Goal: Information Seeking & Learning: Find specific fact

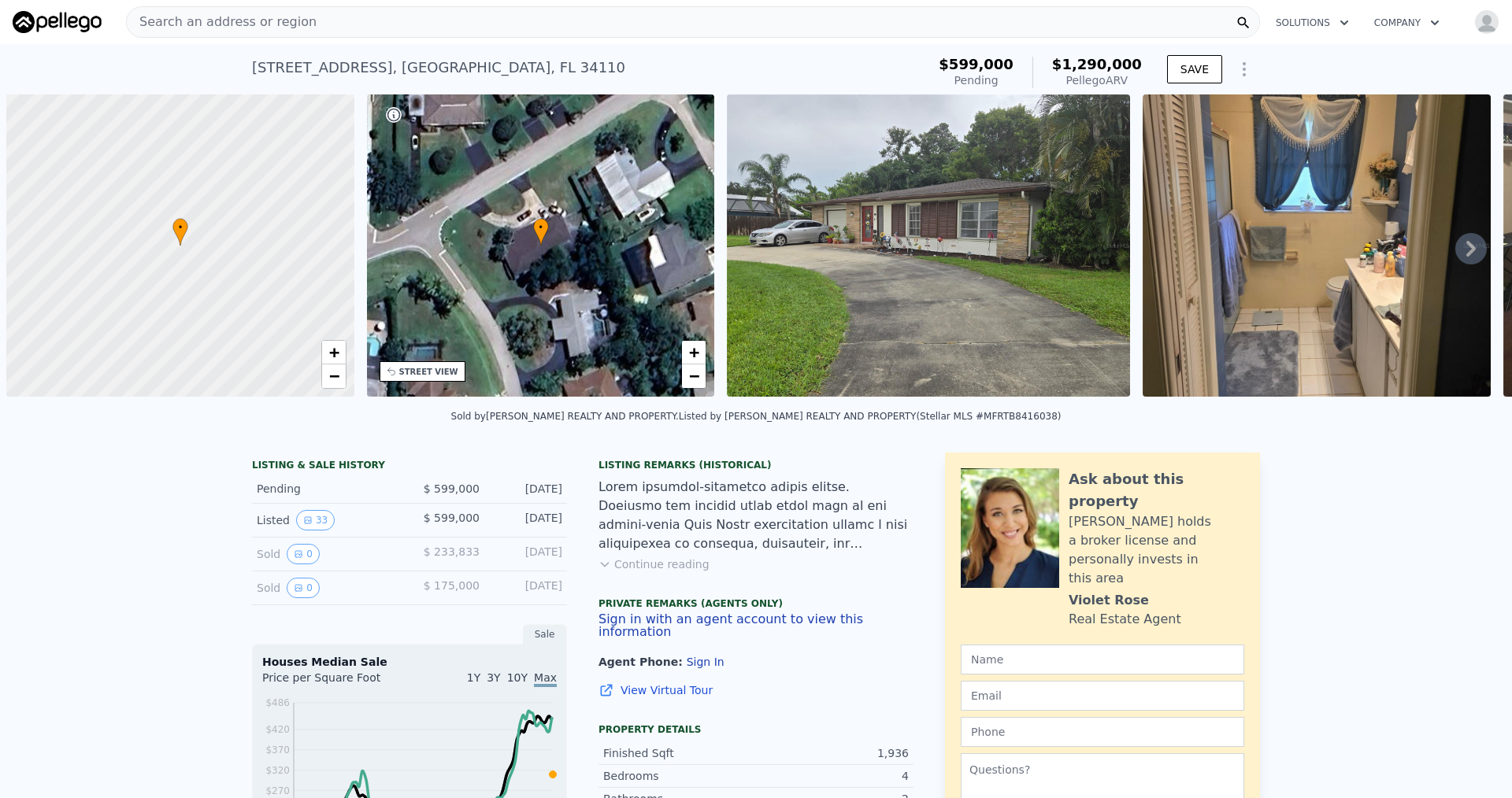
click at [222, 29] on span "Search an address or region" at bounding box center [221, 22] width 190 height 19
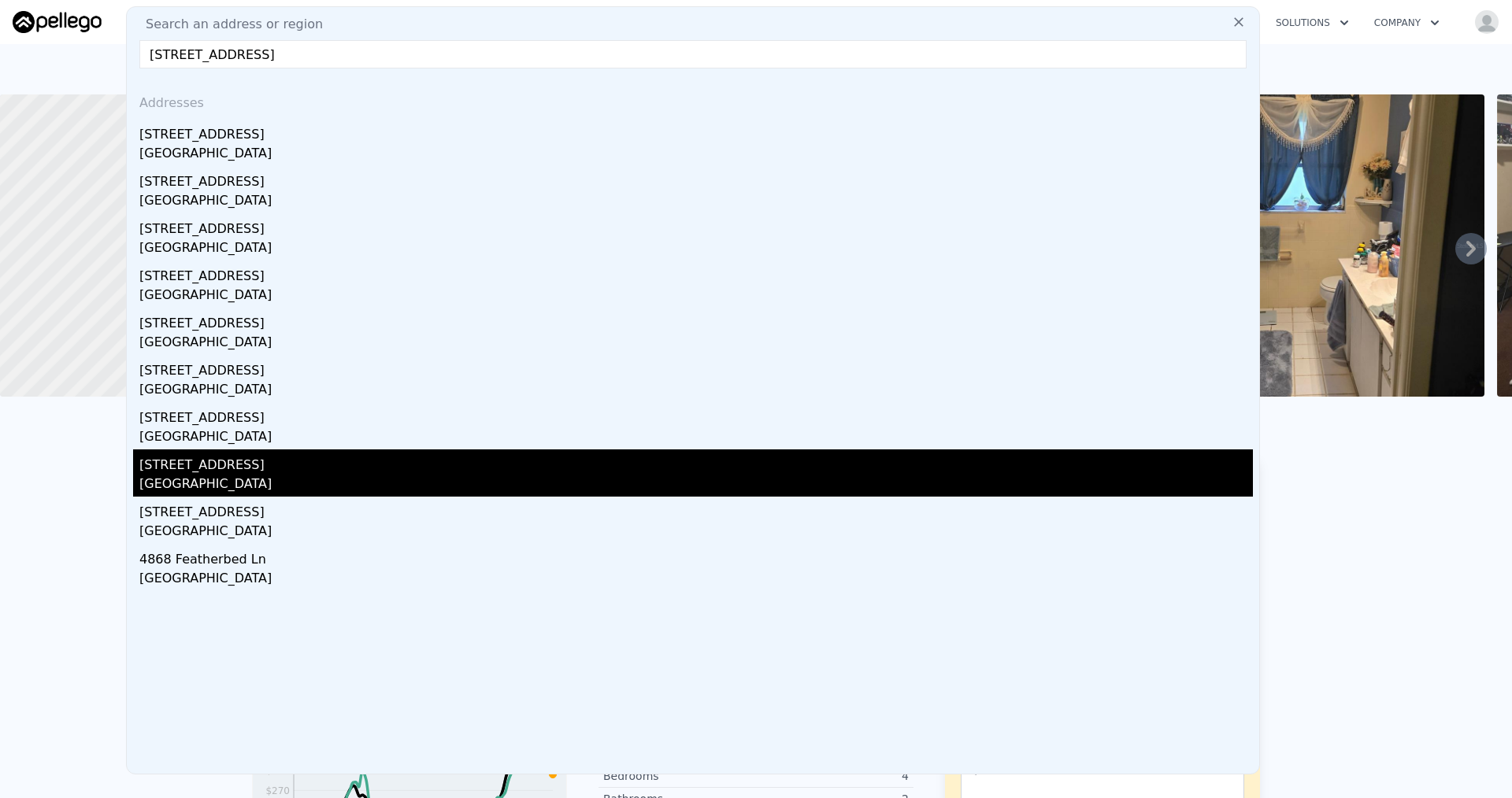
type input "[STREET_ADDRESS]"
click at [229, 478] on div "Addresses [STREET_ADDRESS] 4840 Featherbed [GEOGRAPHIC_DATA] 4804 Featherbed [G…" at bounding box center [693, 427] width 1133 height 692
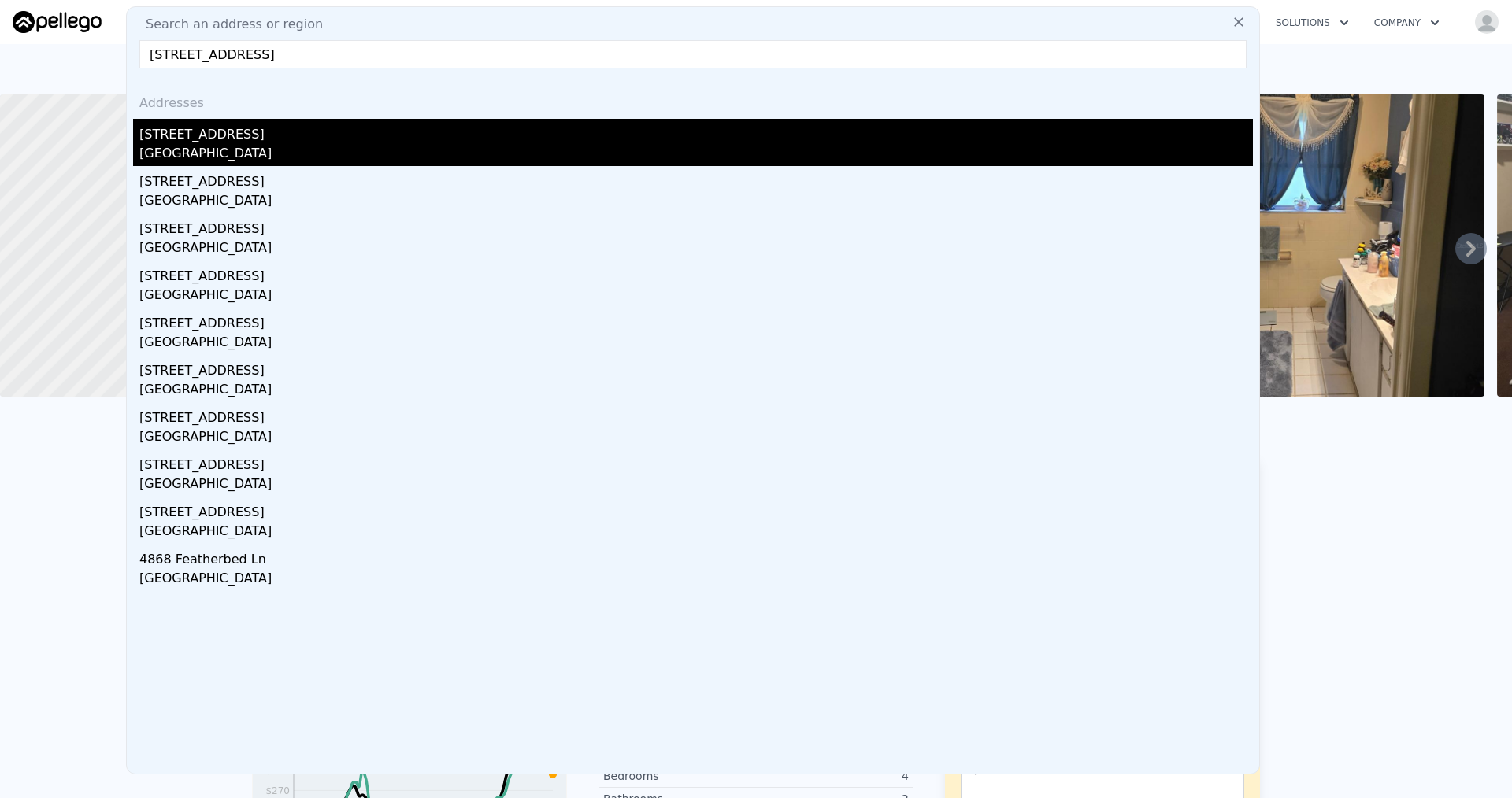
click at [210, 135] on div "[STREET_ADDRESS]" at bounding box center [697, 131] width 1114 height 25
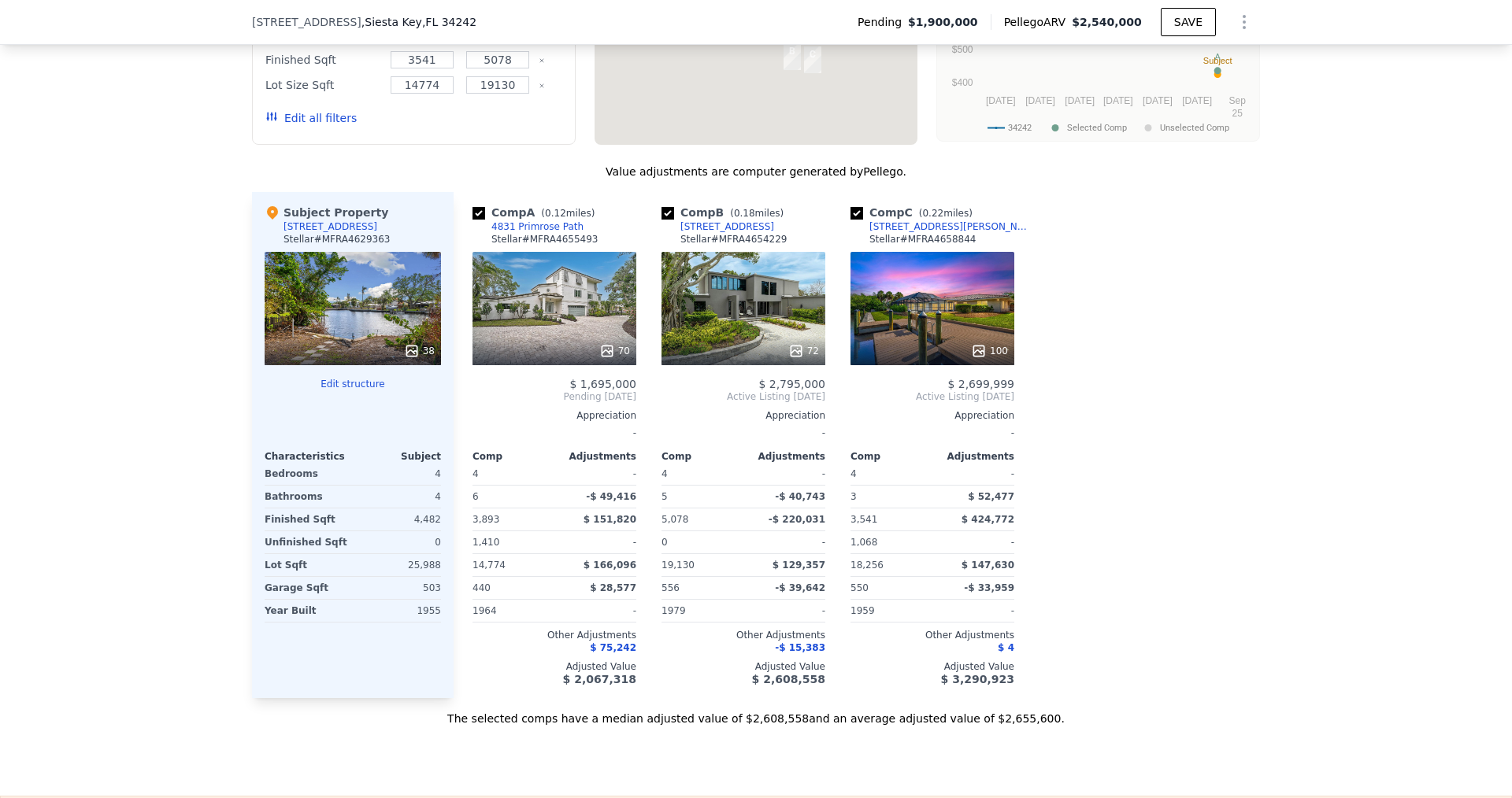
scroll to position [1569, 0]
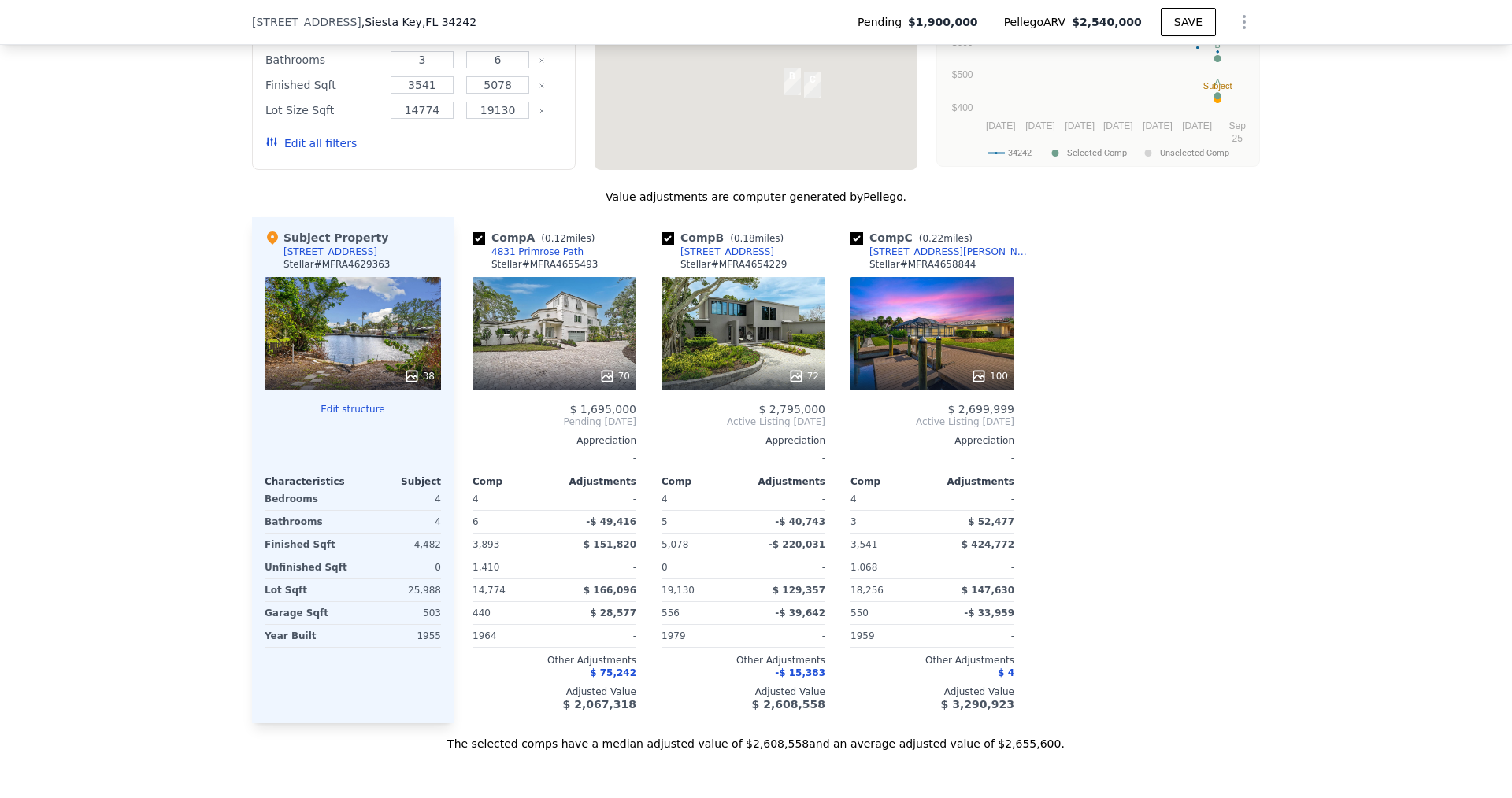
click at [585, 256] on div "Comp A ( 0.12 miles) 4831 Primrose Path Stellar # MFRA4655493" at bounding box center [555, 254] width 164 height 47
click at [587, 256] on div "Comp A ( 0.12 miles) 4831 Primrose Path Stellar # MFRA4655493" at bounding box center [555, 254] width 164 height 47
click at [588, 255] on div "Comp A ( 0.12 miles) 4831 Primrose Path Stellar # MFRA4655493" at bounding box center [555, 254] width 164 height 47
click at [485, 254] on link "4831 Primrose Path" at bounding box center [529, 251] width 111 height 12
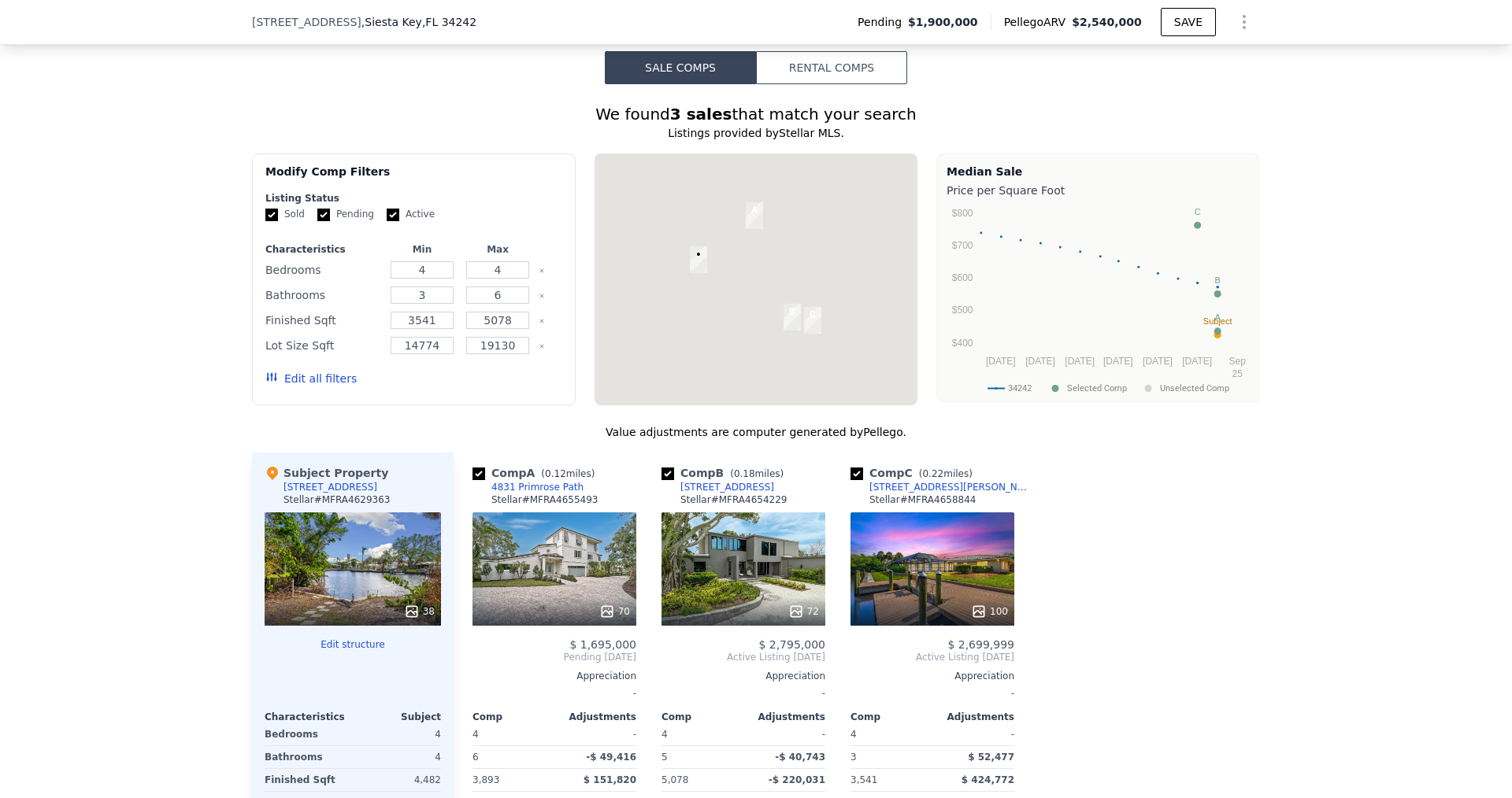
scroll to position [1333, 0]
click at [317, 215] on input "Pending" at bounding box center [323, 215] width 12 height 12
click at [342, 222] on label "Pending" at bounding box center [345, 215] width 57 height 13
click at [330, 222] on input "Pending" at bounding box center [323, 215] width 12 height 12
checkbox input "true"
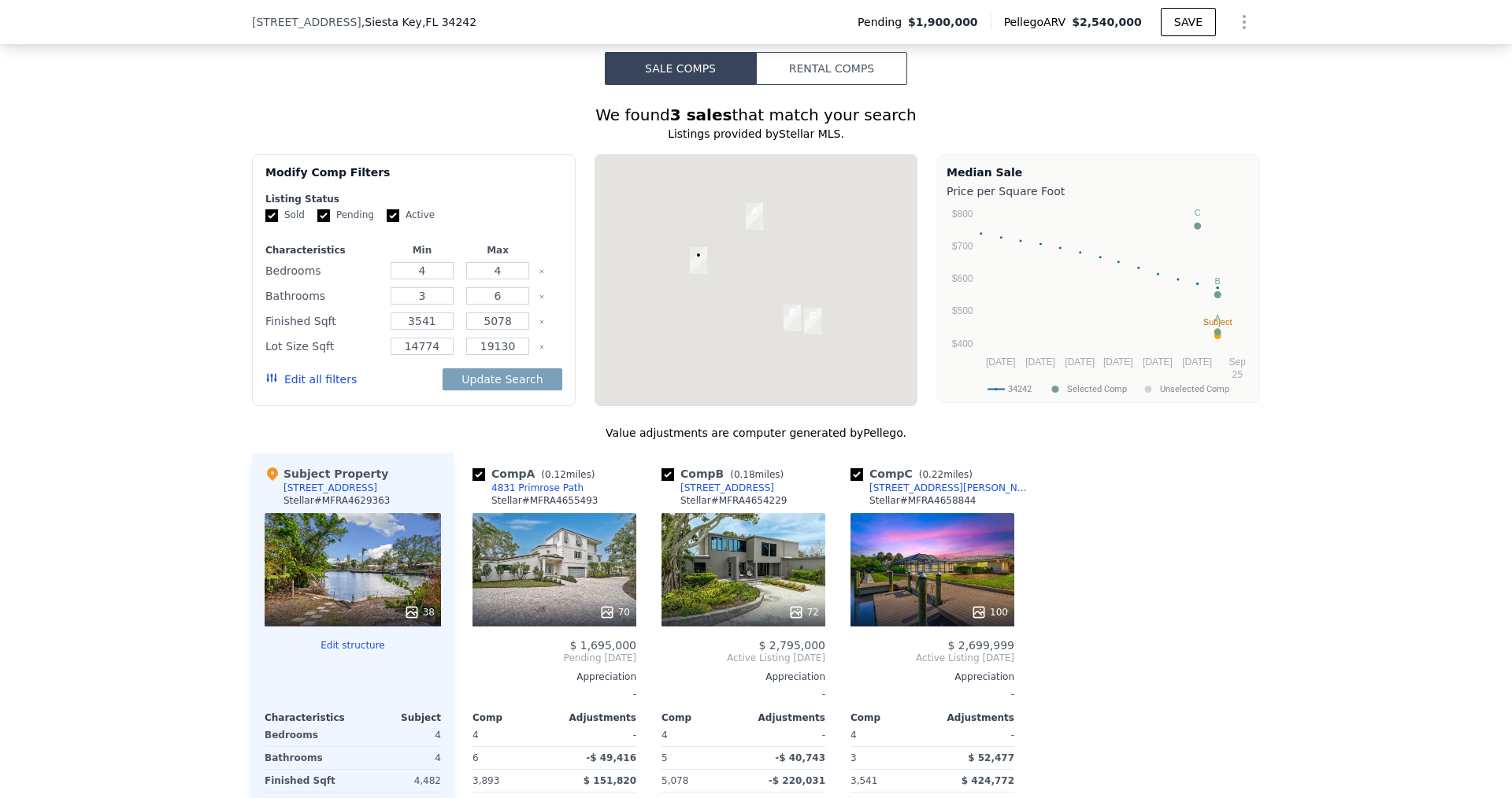
click at [388, 216] on label "Active" at bounding box center [411, 215] width 48 height 13
click at [388, 216] on input "Active" at bounding box center [393, 215] width 12 height 12
checkbox input "false"
click at [528, 378] on button "Update Search" at bounding box center [502, 379] width 119 height 22
checkbox input "false"
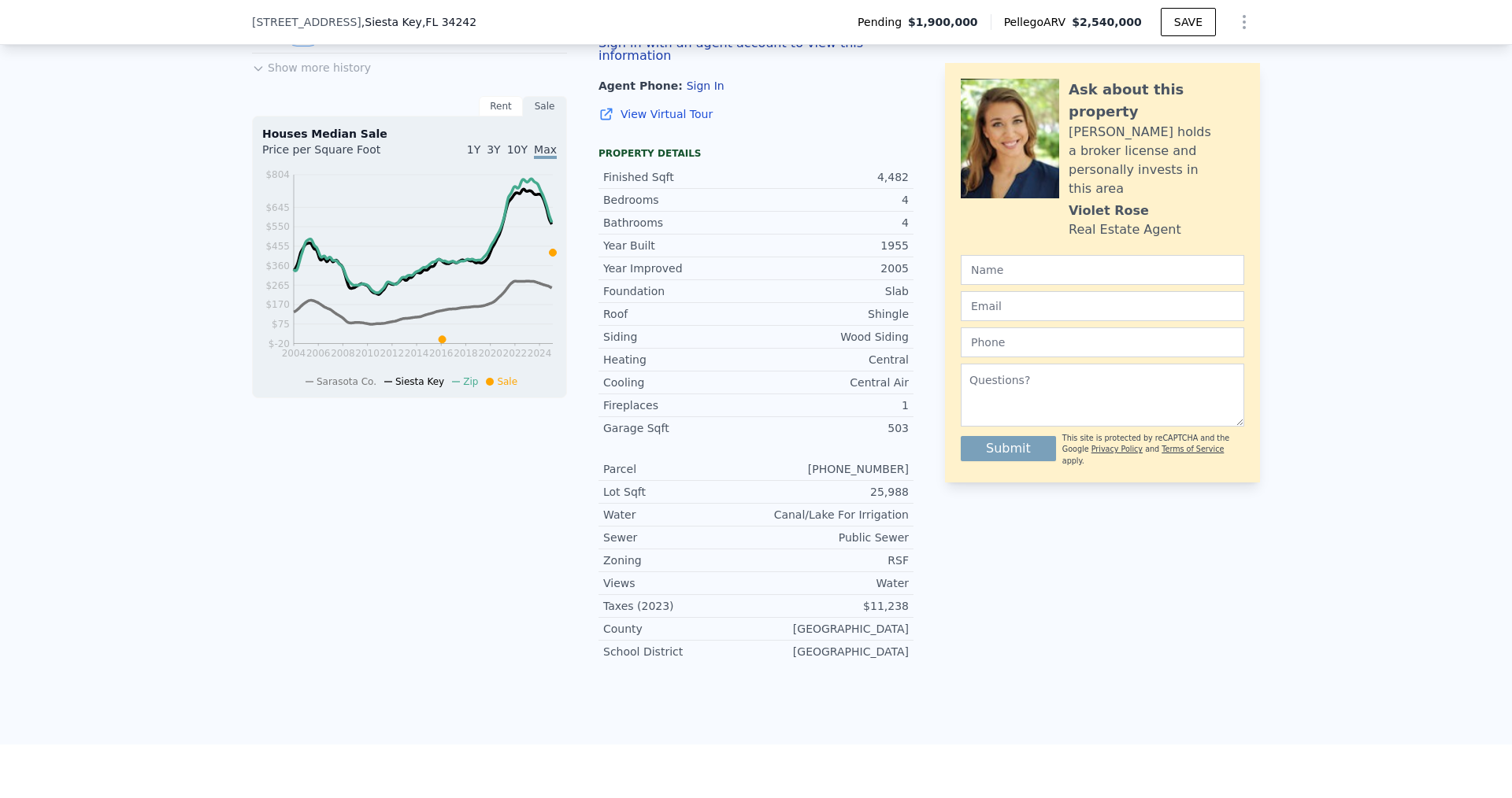
scroll to position [545, 0]
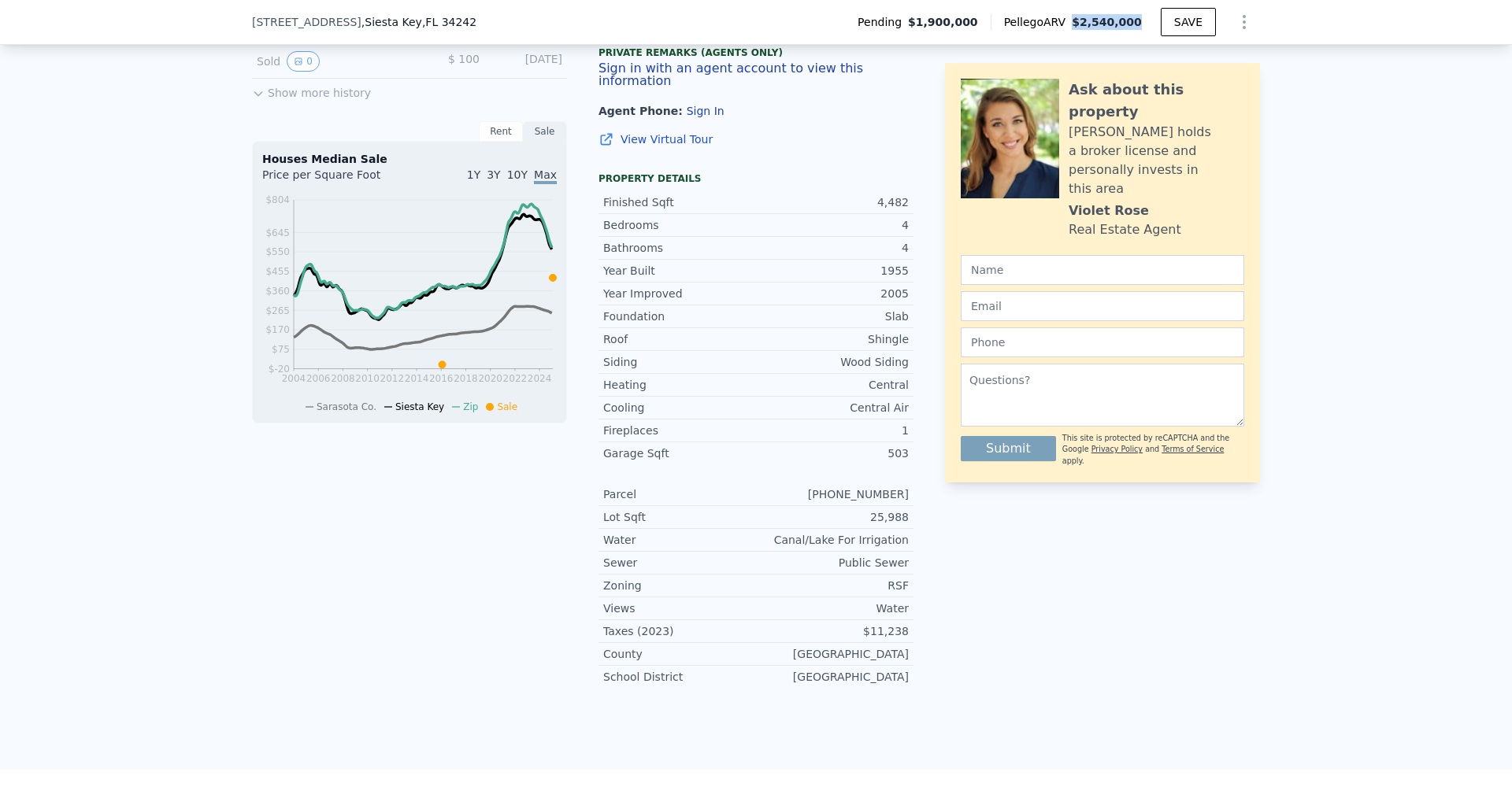
drag, startPoint x: 1140, startPoint y: 24, endPoint x: 1085, endPoint y: 24, distance: 55.0
click at [1085, 24] on div "Pellego ARV $2,540,000" at bounding box center [1076, 22] width 170 height 16
checkbox input "true"
copy span "$2,540,000"
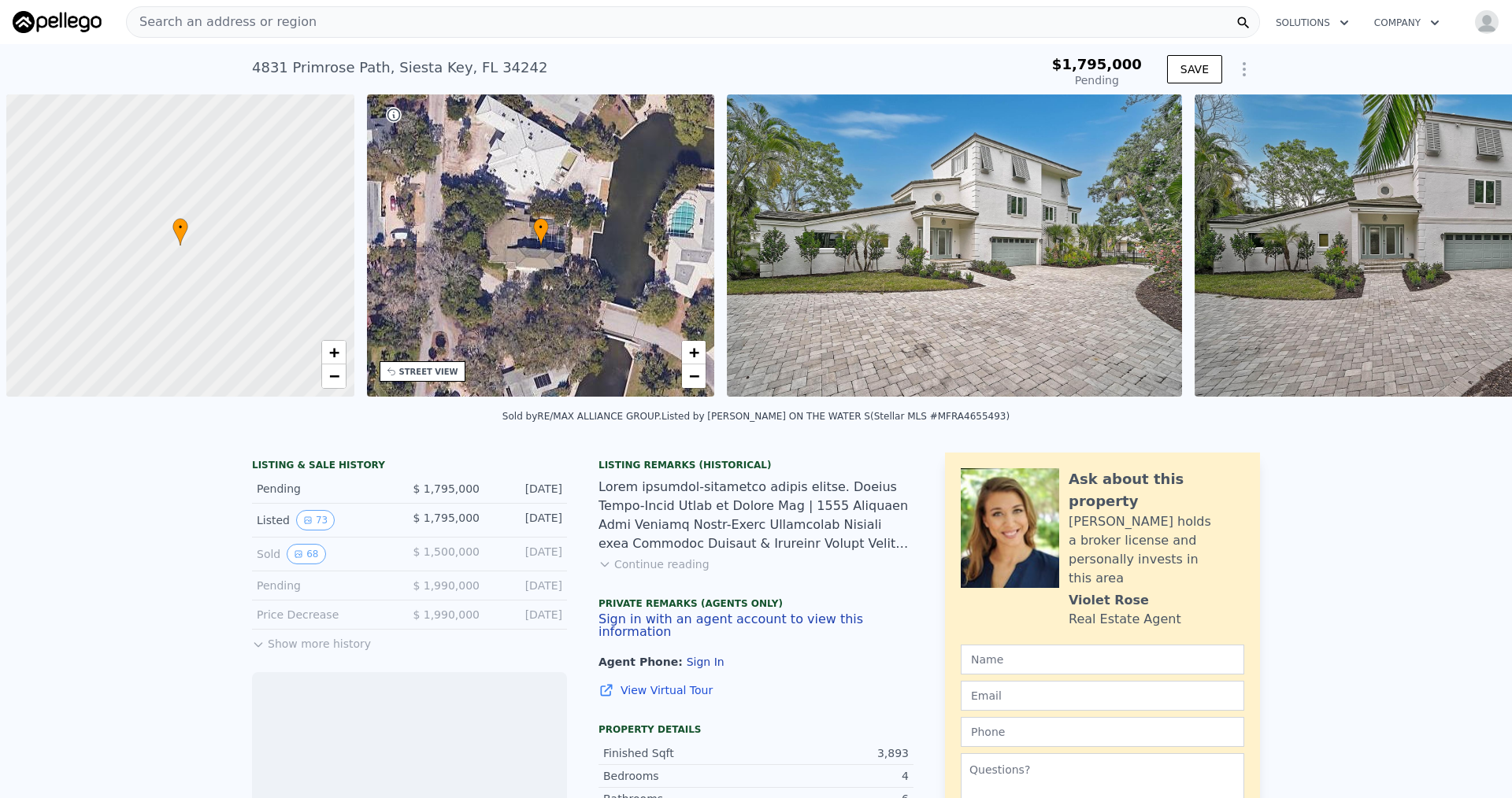
scroll to position [0, 7]
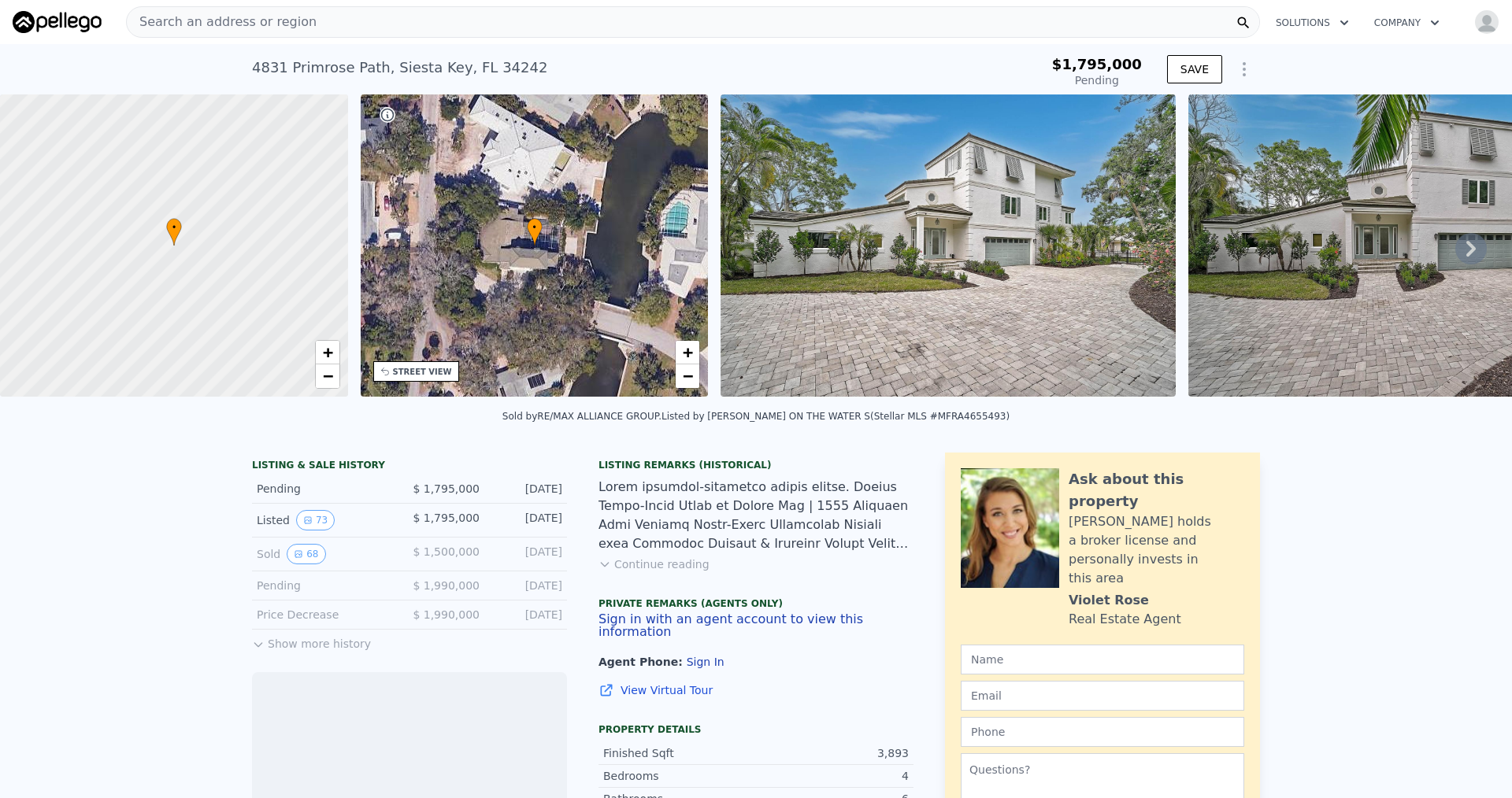
click at [1457, 256] on icon at bounding box center [1470, 248] width 31 height 31
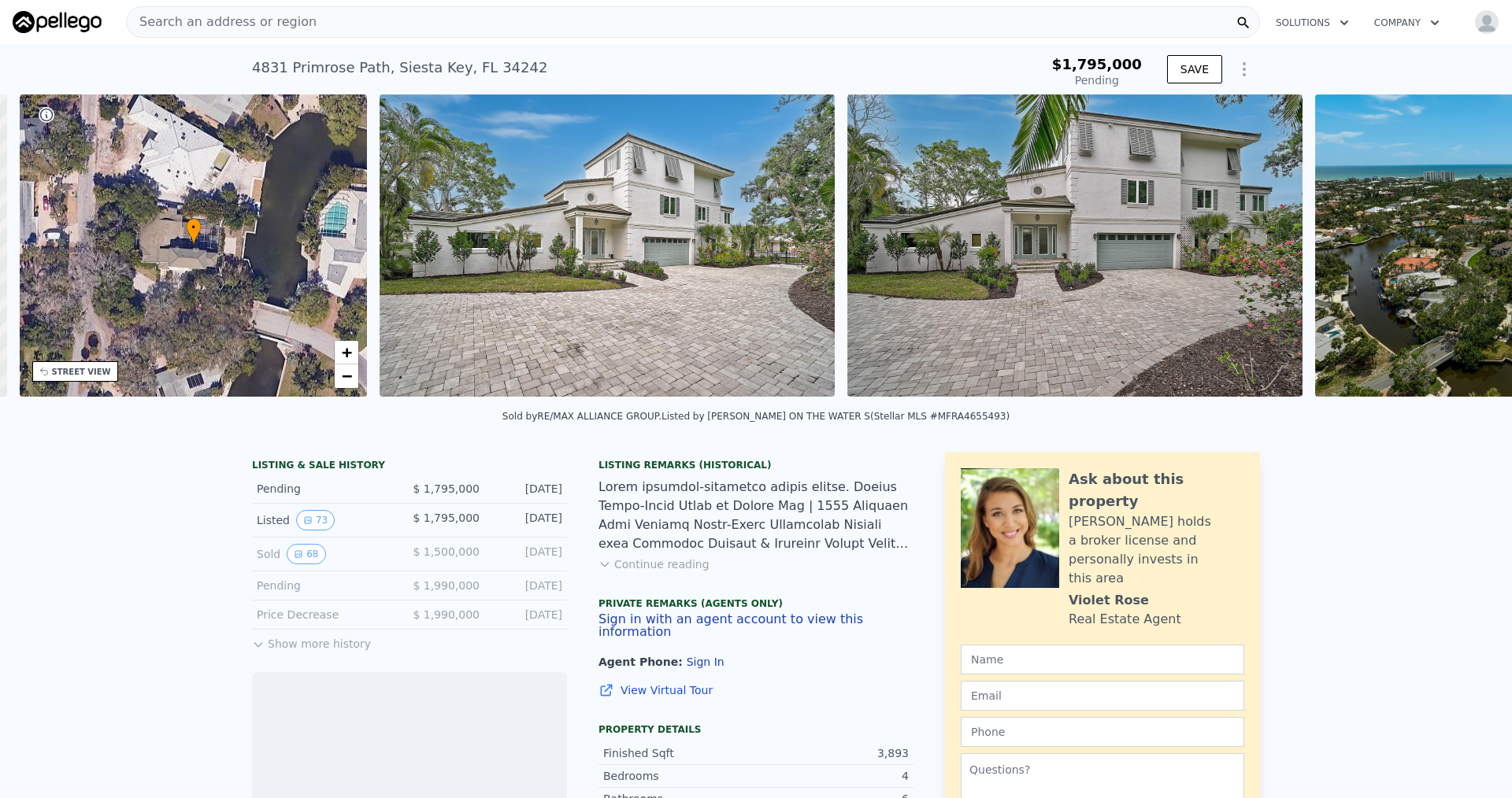
scroll to position [0, 367]
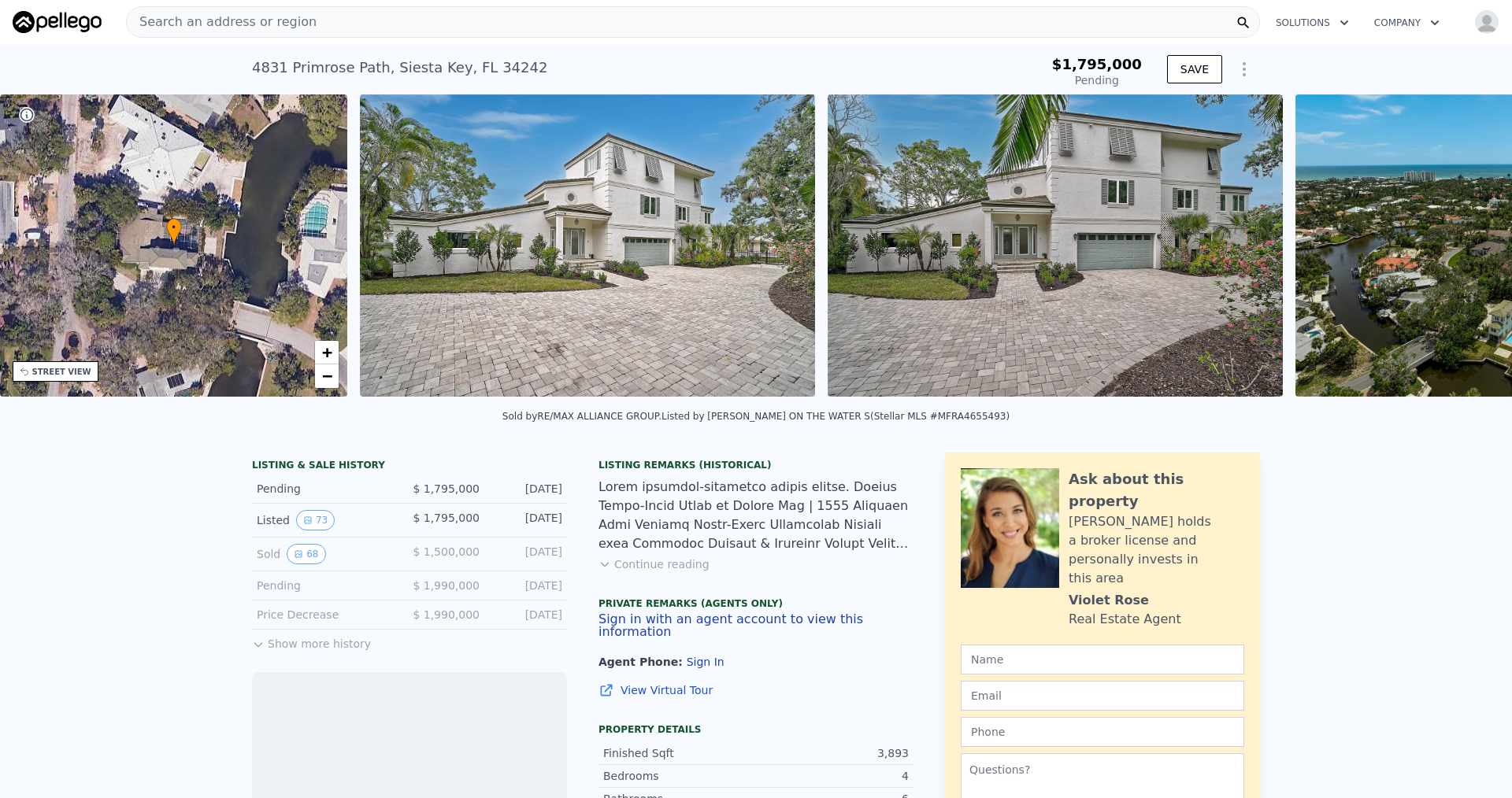
click at [1457, 256] on img at bounding box center [1498, 245] width 404 height 302
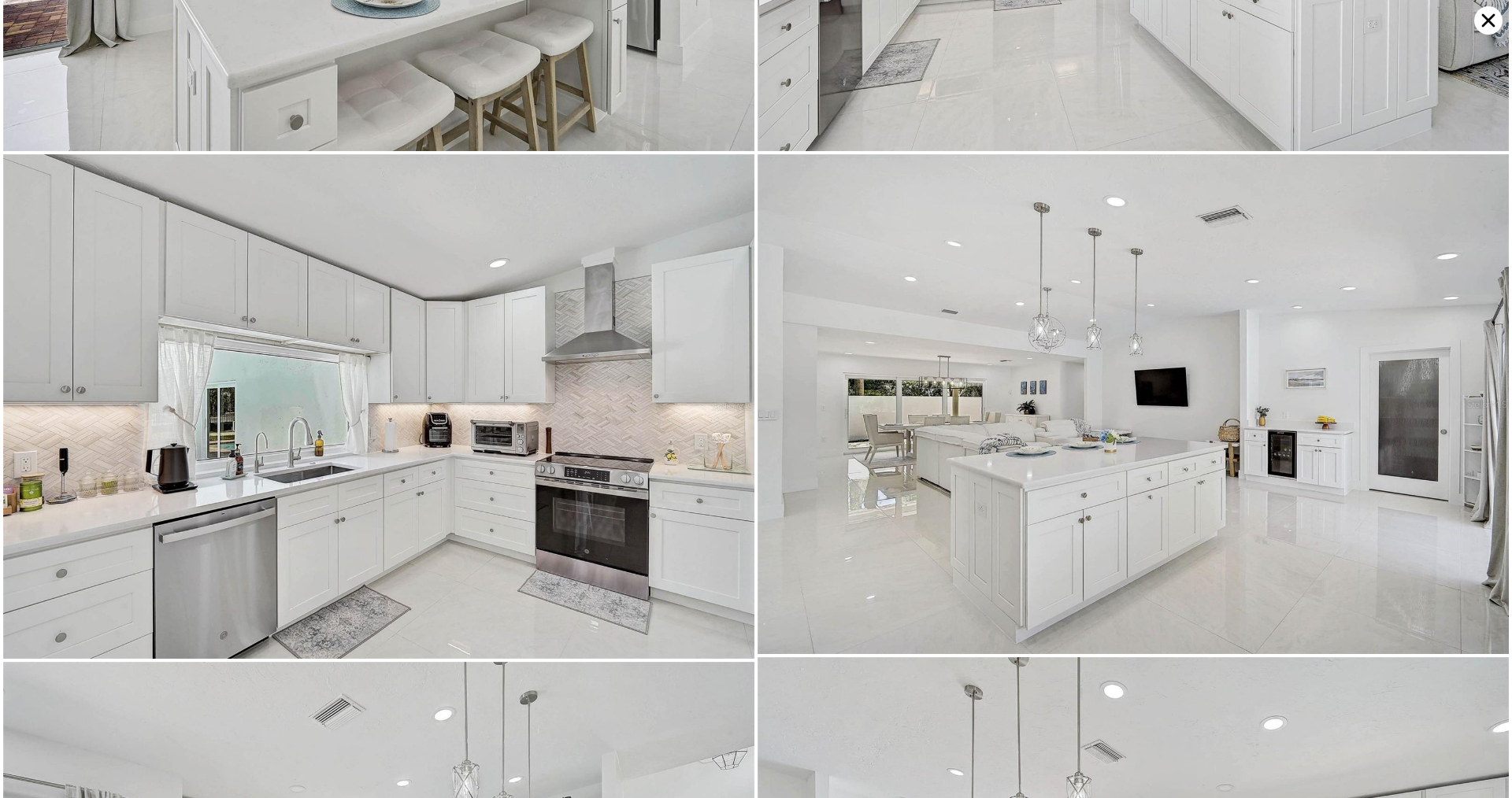
scroll to position [2554, 0]
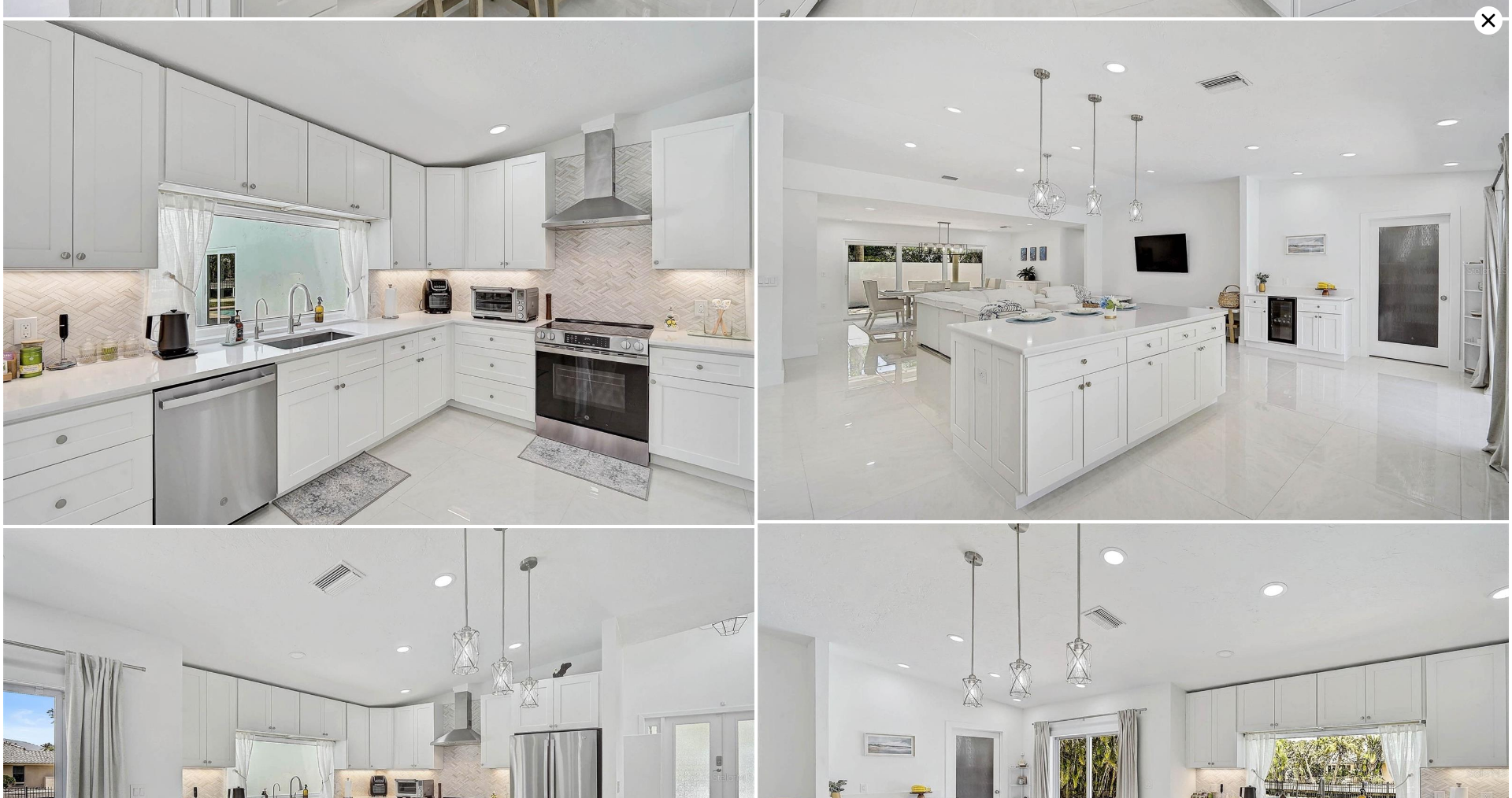
click at [1489, 23] on icon at bounding box center [1488, 21] width 28 height 28
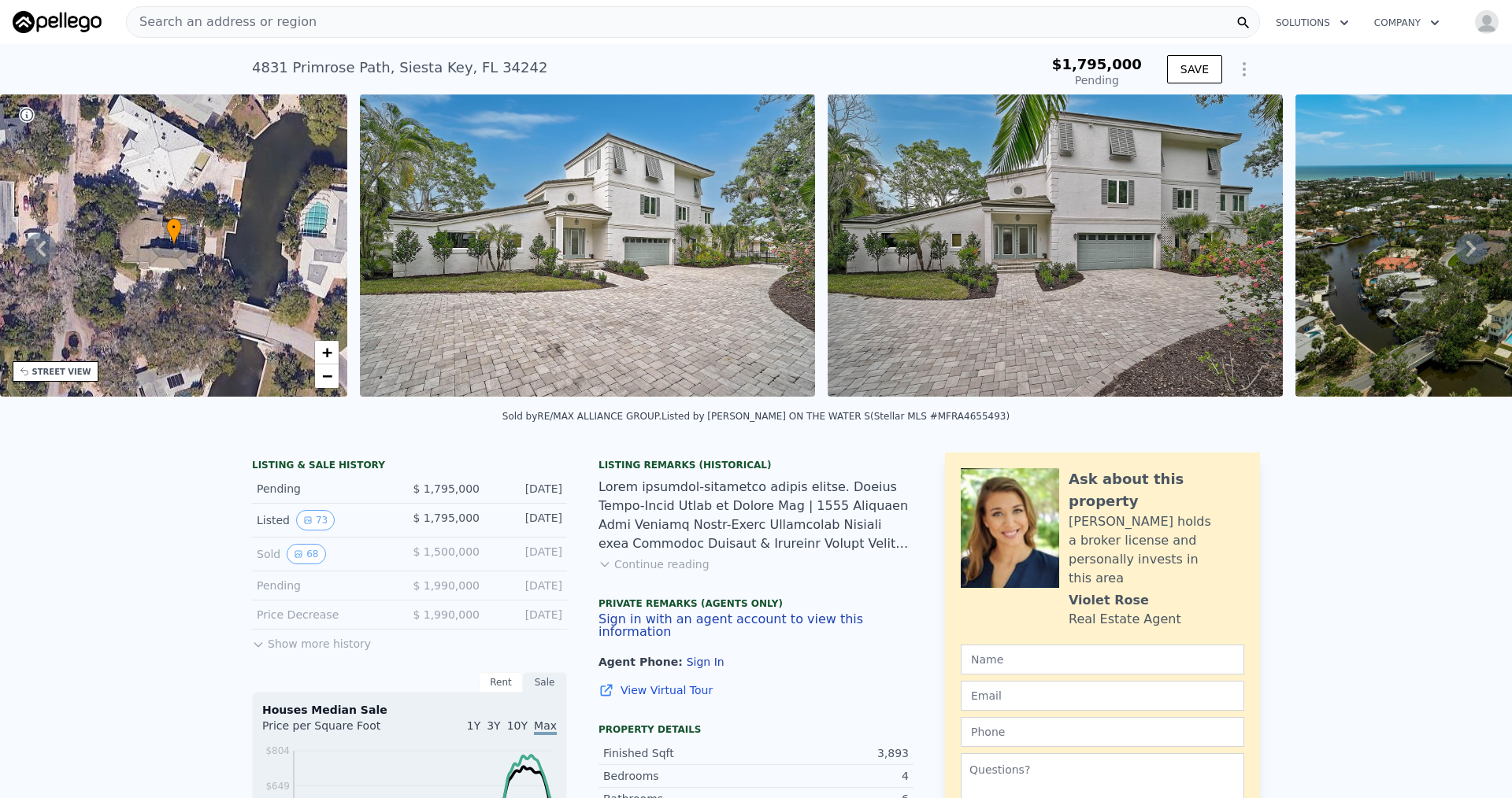
click at [355, 66] on div "4831 Primrose Path , Siesta Key , FL 34242" at bounding box center [399, 67] width 295 height 22
copy div "4831 Primrose Path , Siesta Key , FL 34242 Pending from $1.795m"
